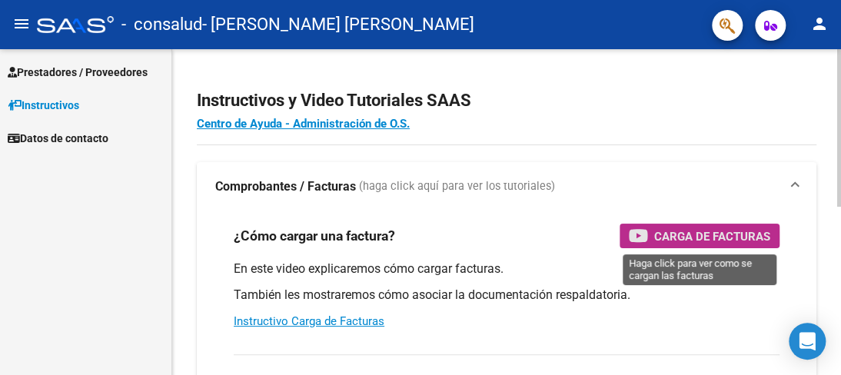
click at [691, 241] on span "Carga de Facturas" at bounding box center [712, 236] width 116 height 19
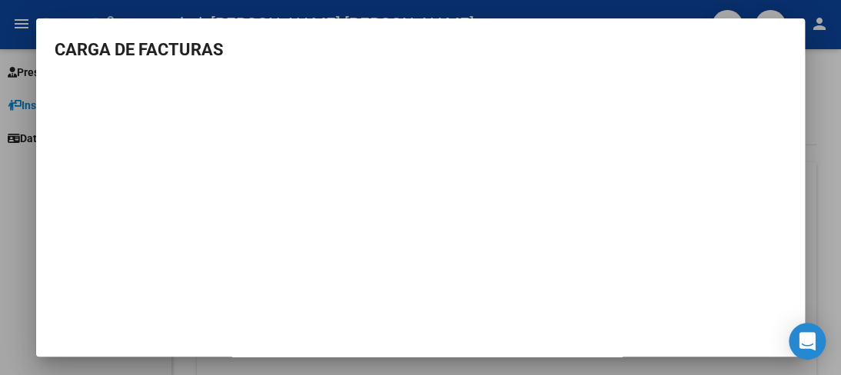
click at [814, 65] on div at bounding box center [420, 187] width 841 height 375
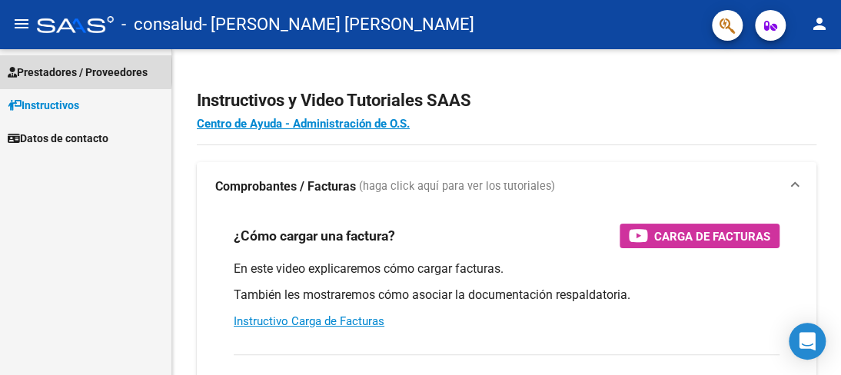
click at [85, 72] on span "Prestadores / Proveedores" at bounding box center [78, 72] width 140 height 17
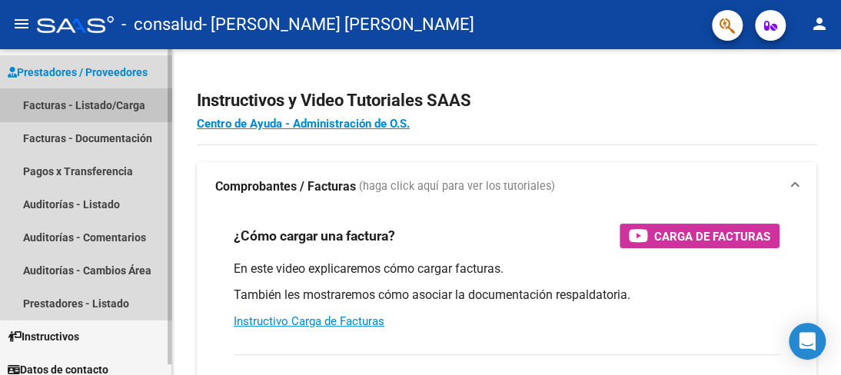
click at [105, 102] on link "Facturas - Listado/Carga" at bounding box center [85, 104] width 171 height 33
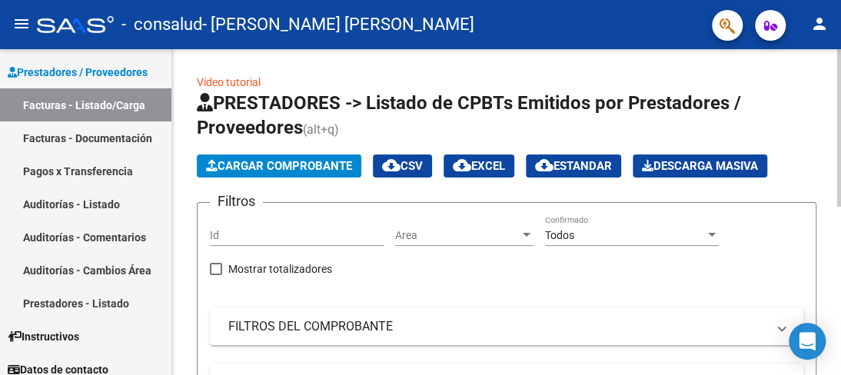
scroll to position [11, 0]
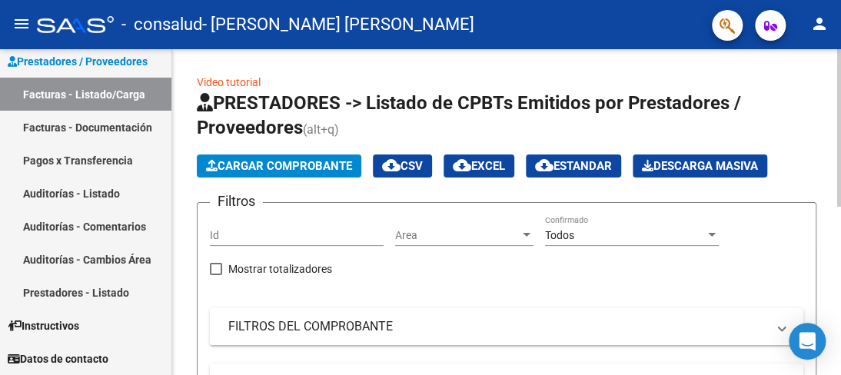
click at [824, 82] on div "Video tutorial PRESTADORES -> Listado de CPBTs Emitidos por Prestadores / Prove…" at bounding box center [506, 380] width 669 height 663
click at [337, 164] on span "Cargar Comprobante" at bounding box center [279, 166] width 146 height 14
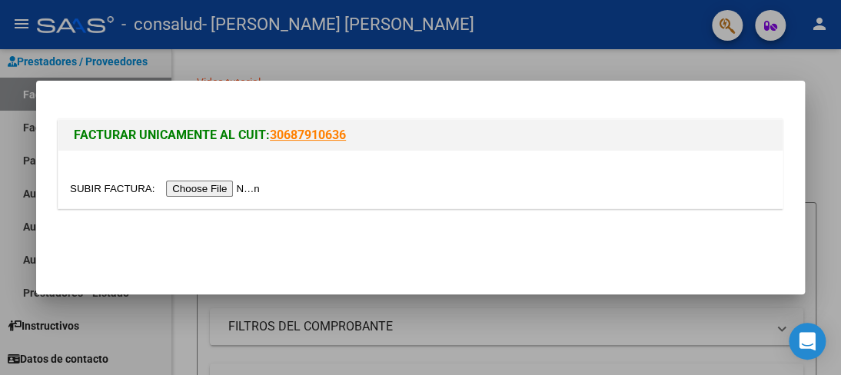
click at [255, 184] on input "file" at bounding box center [167, 189] width 195 height 16
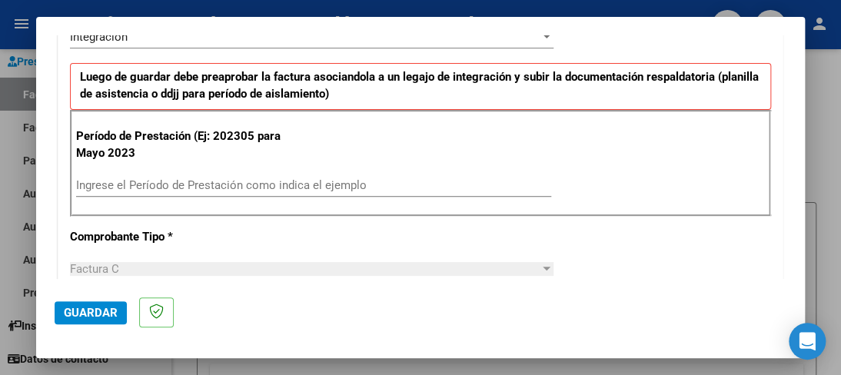
scroll to position [384, 0]
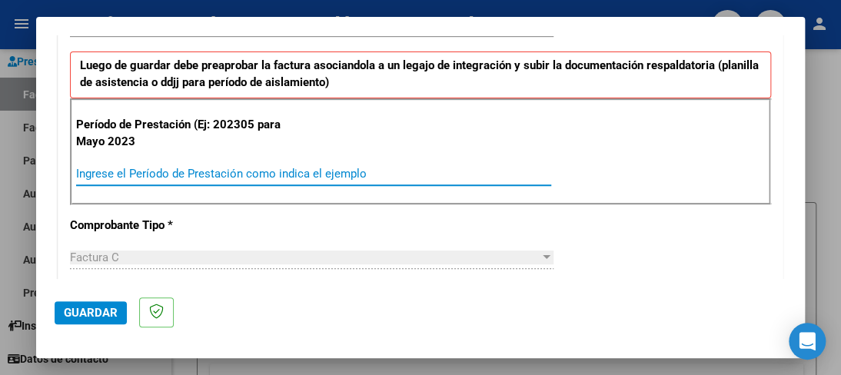
click at [299, 168] on input "Ingrese el Período de Prestación como indica el ejemplo" at bounding box center [313, 174] width 475 height 14
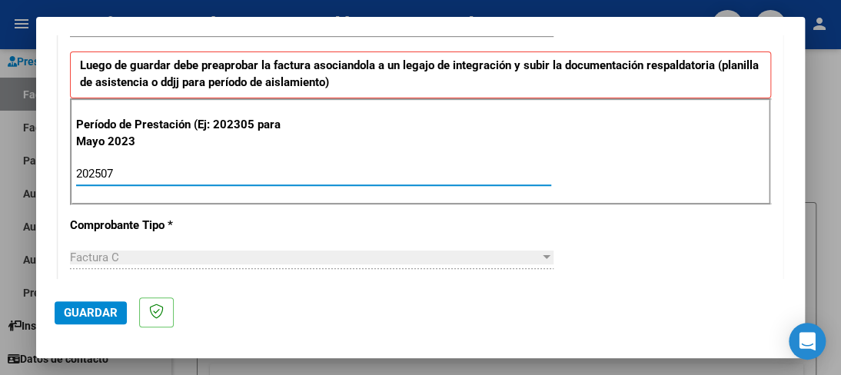
type input "202507"
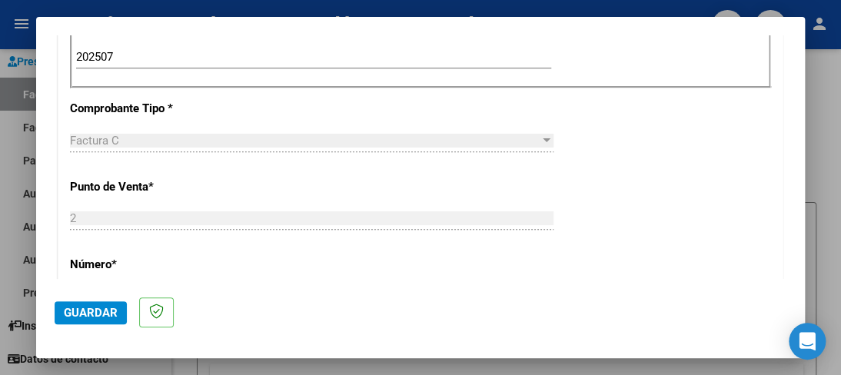
scroll to position [509, 0]
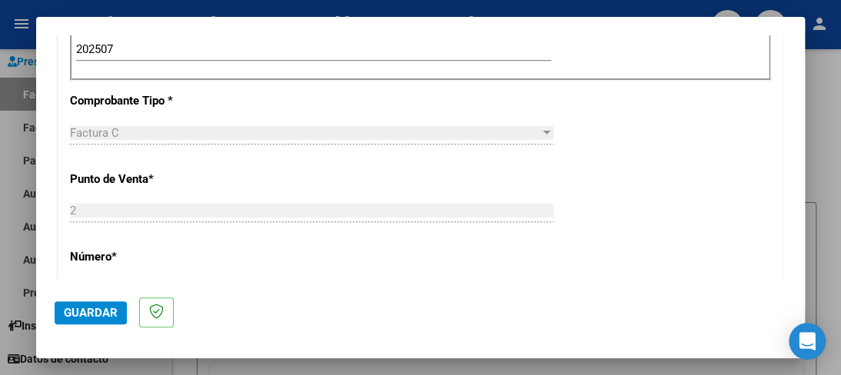
click at [492, 132] on div "Factura C" at bounding box center [305, 133] width 470 height 14
click at [430, 114] on div "CUIT * 27-35136306-7 Ingresar CUIT ANALISIS PRESTADOR Area destinado * Integrac…" at bounding box center [420, 283] width 724 height 1128
drag, startPoint x: 428, startPoint y: 121, endPoint x: 428, endPoint y: 133, distance: 12.3
click at [428, 133] on div "Factura C Seleccionar Tipo" at bounding box center [312, 132] width 484 height 23
click at [428, 133] on div "Factura C" at bounding box center [305, 133] width 470 height 14
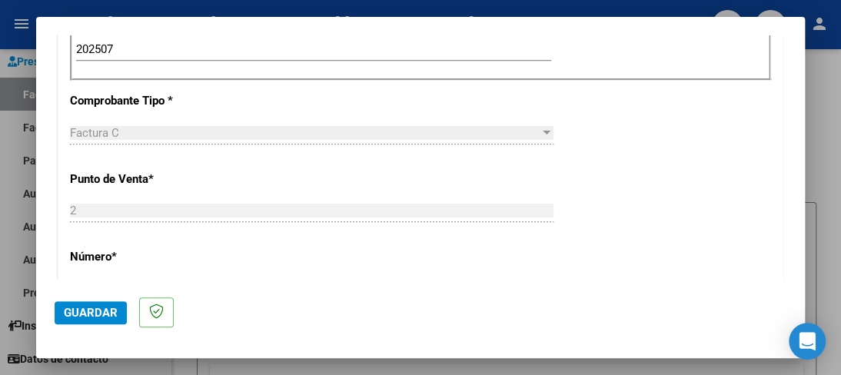
click at [266, 44] on input "202507" at bounding box center [313, 49] width 475 height 14
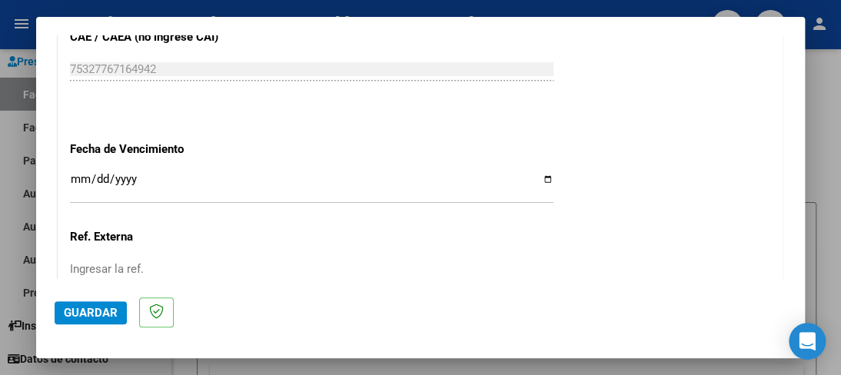
scroll to position [991, 0]
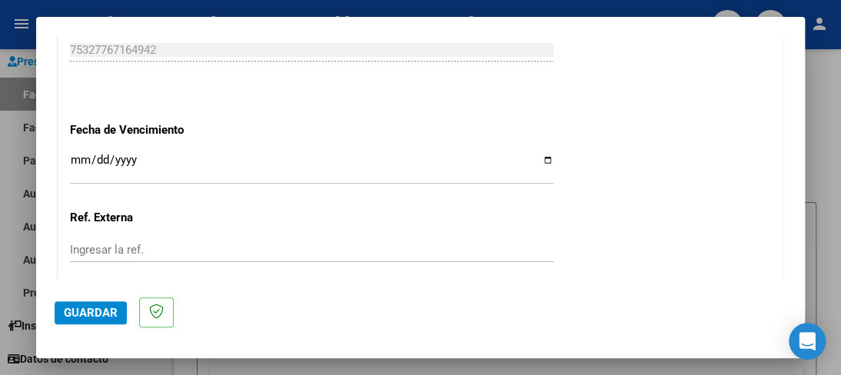
click at [78, 155] on input "Ingresar la fecha" at bounding box center [312, 166] width 484 height 25
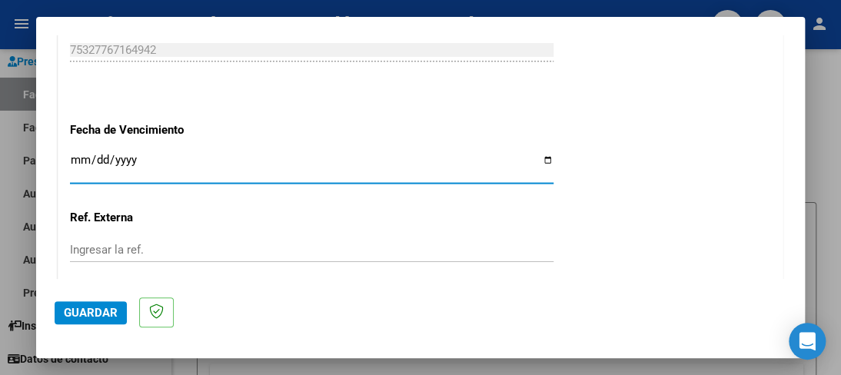
click at [544, 157] on input "Ingresar la fecha" at bounding box center [312, 166] width 484 height 25
type input "[DATE]"
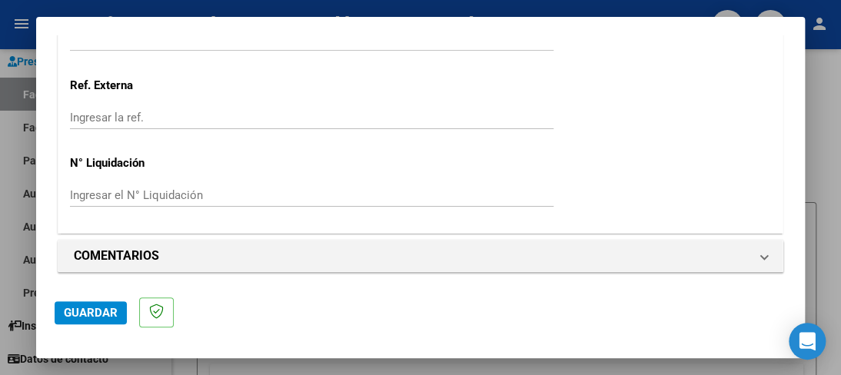
scroll to position [1125, 0]
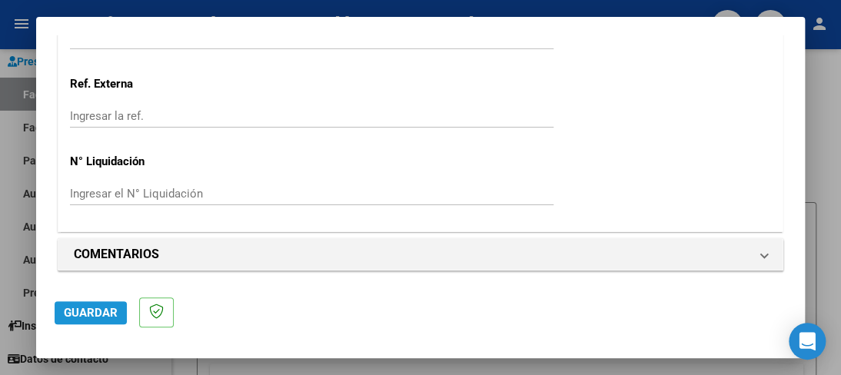
click at [77, 317] on span "Guardar" at bounding box center [91, 313] width 54 height 14
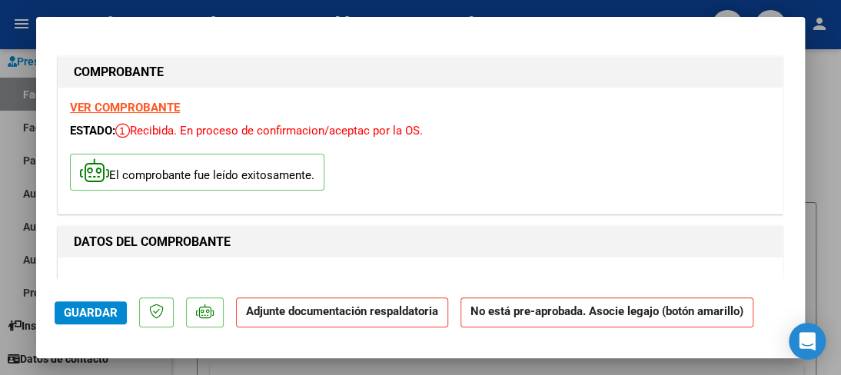
click at [301, 309] on strong "Adjunte documentación respaldatoria" at bounding box center [342, 312] width 192 height 14
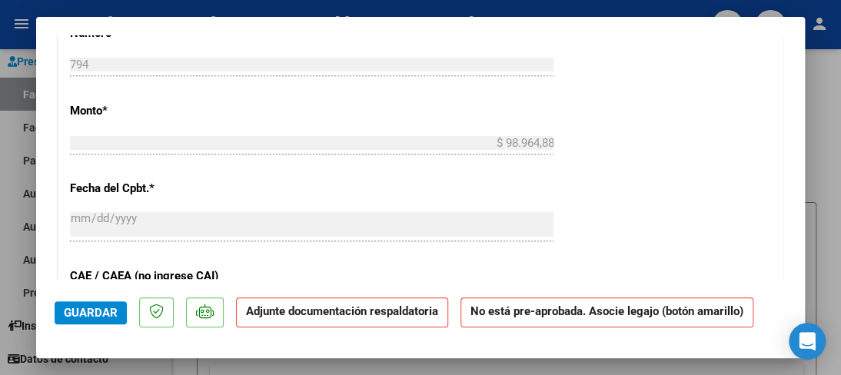
scroll to position [1260, 0]
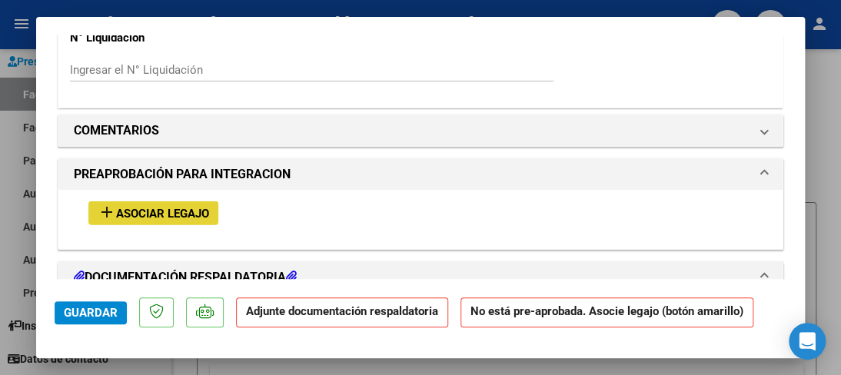
click at [163, 208] on span "Asociar Legajo" at bounding box center [162, 214] width 93 height 14
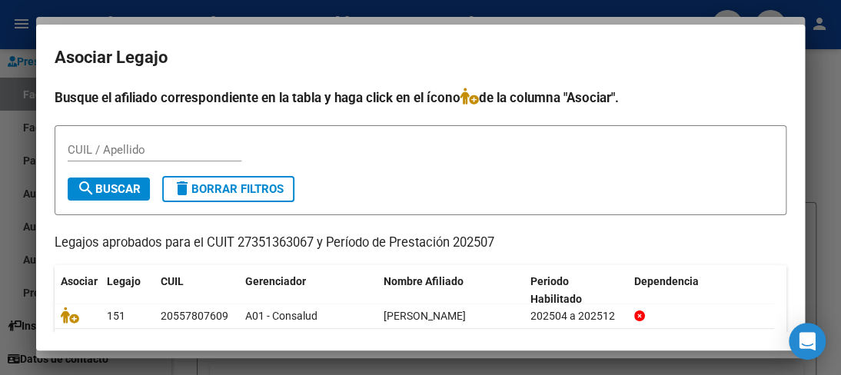
click at [147, 167] on div "CUIL / Apellido" at bounding box center [155, 157] width 174 height 38
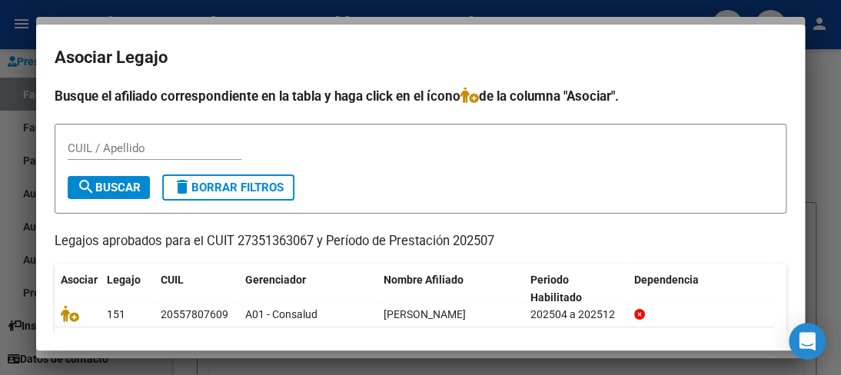
scroll to position [0, 0]
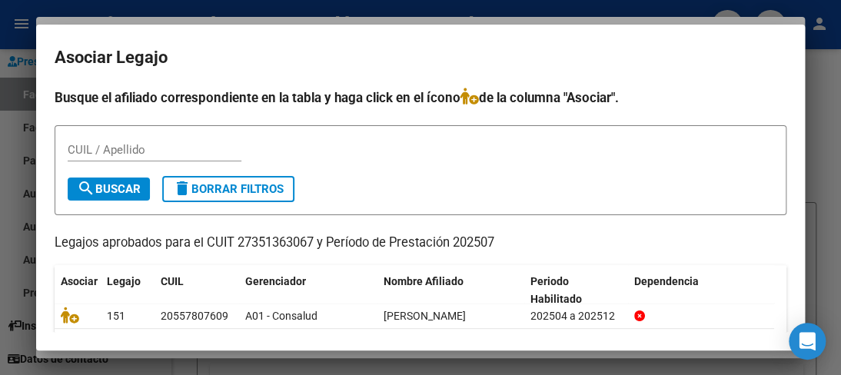
click at [23, 32] on div at bounding box center [420, 187] width 841 height 375
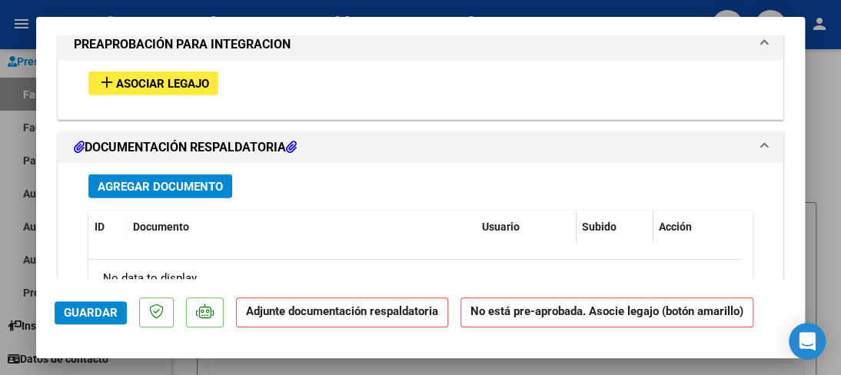
scroll to position [1380, 0]
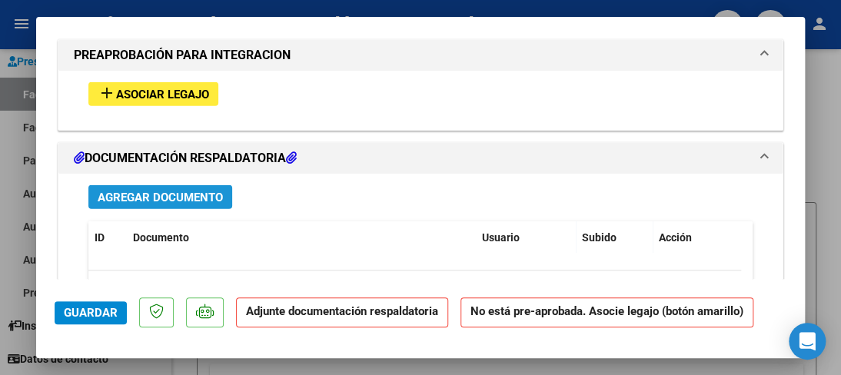
click at [160, 195] on span "Agregar Documento" at bounding box center [160, 198] width 125 height 14
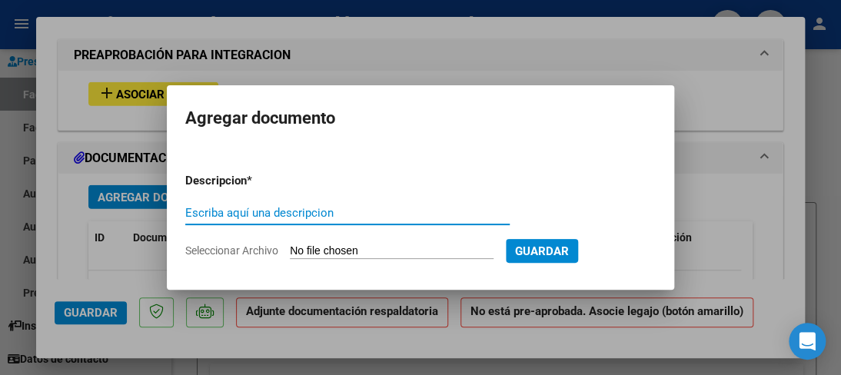
click at [233, 218] on input "Escriba aquí una descripcion" at bounding box center [347, 213] width 325 height 14
type input "planilla [DATE]"
click at [328, 248] on input "Seleccionar Archivo" at bounding box center [392, 252] width 204 height 15
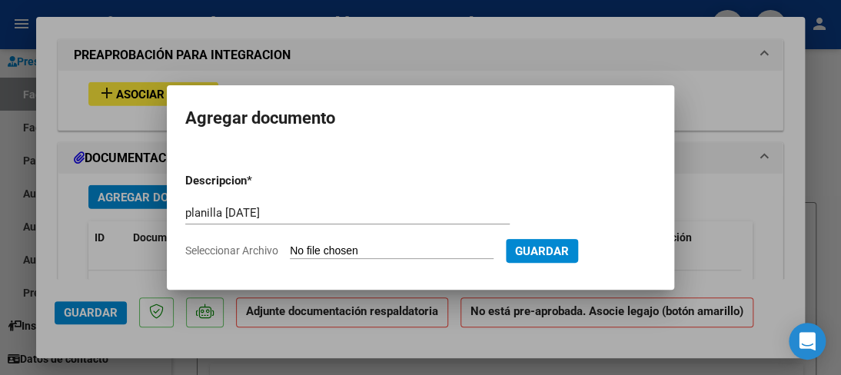
type input "C:\fakepath\planilla [DATE].pdf"
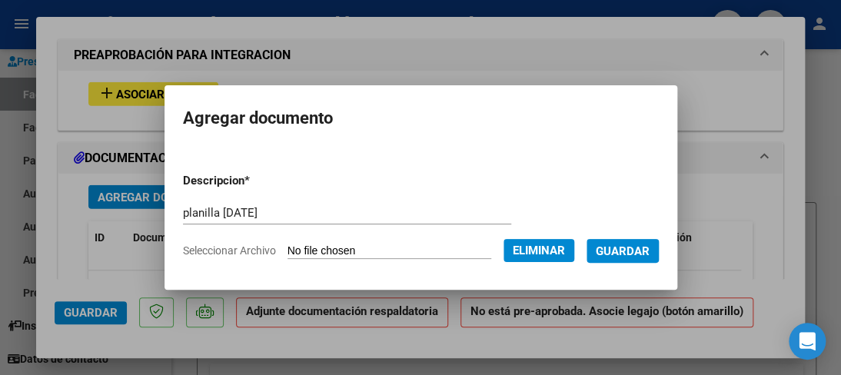
click at [637, 245] on span "Guardar" at bounding box center [623, 252] width 54 height 14
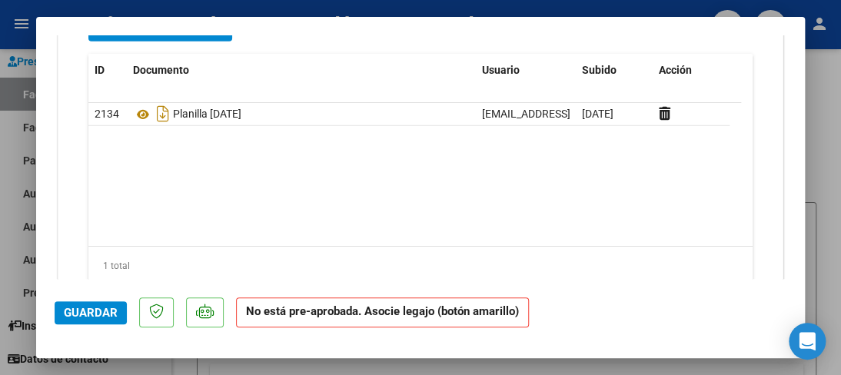
scroll to position [1597, 0]
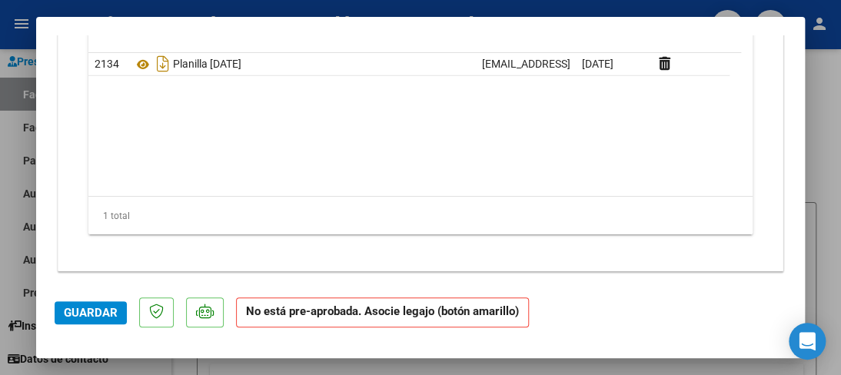
drag, startPoint x: 108, startPoint y: 300, endPoint x: 105, endPoint y: 311, distance: 11.2
click at [105, 311] on mat-dialog-actions "Guardar No está pre-aprobada. Asocie legajo (botón amarillo)" at bounding box center [421, 309] width 732 height 61
click at [105, 311] on span "Guardar" at bounding box center [91, 313] width 54 height 14
